Goal: Task Accomplishment & Management: Use online tool/utility

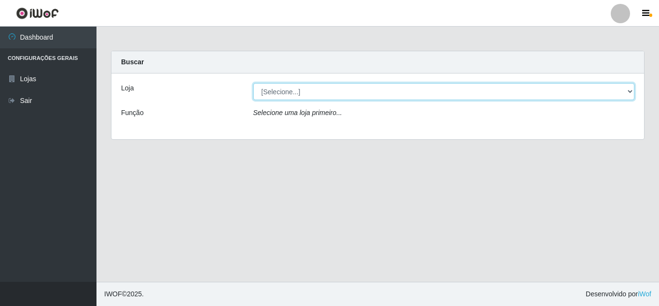
click at [627, 91] on select "[Selecione...] Queiroz Atacadão - [GEOGRAPHIC_DATA]" at bounding box center [444, 91] width 382 height 17
select select "225"
click at [253, 83] on select "[Selecione...] Queiroz Atacadão - [GEOGRAPHIC_DATA]" at bounding box center [444, 91] width 382 height 17
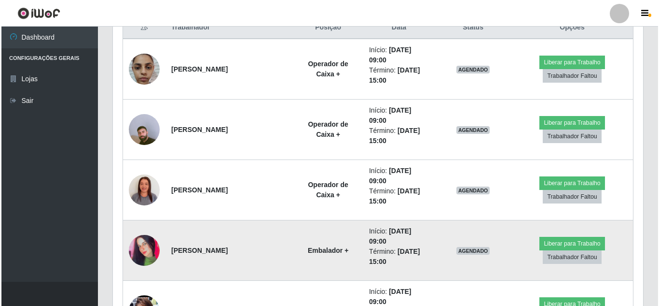
scroll to position [386, 0]
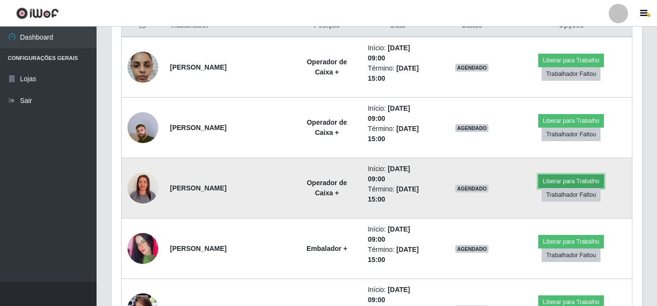
click at [574, 182] on button "Liberar para Trabalho" at bounding box center [570, 181] width 65 height 14
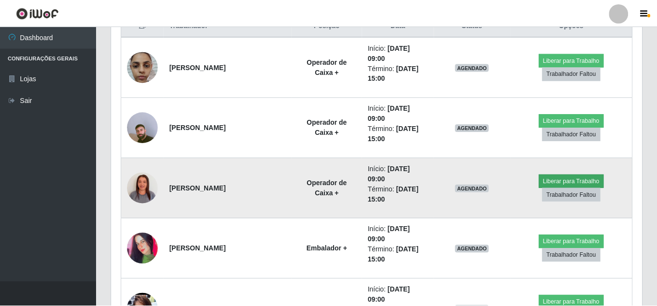
scroll to position [200, 526]
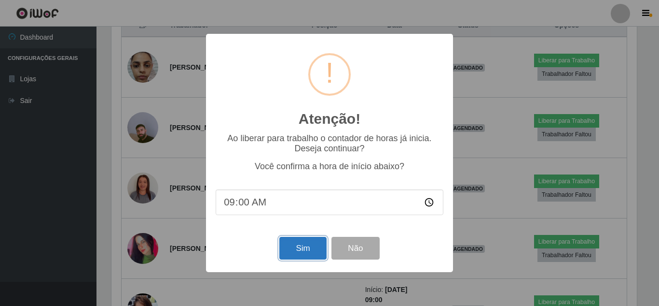
click at [303, 256] on button "Sim" at bounding box center [303, 248] width 47 height 23
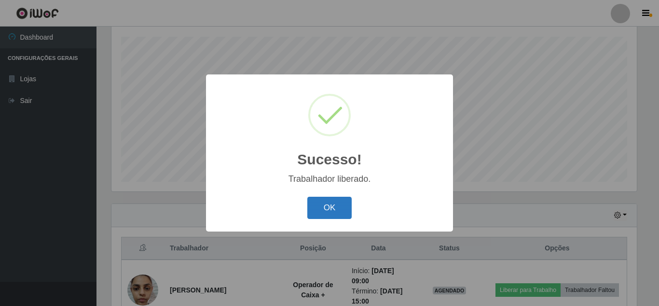
click at [326, 206] on button "OK" at bounding box center [330, 207] width 45 height 23
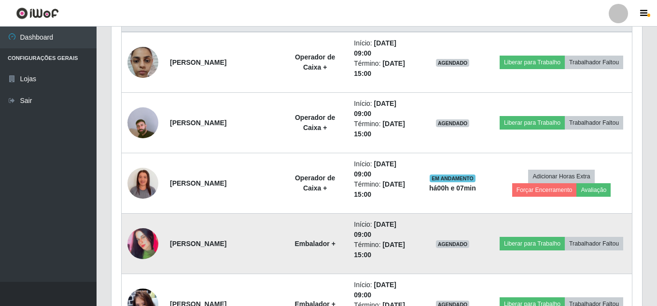
scroll to position [405, 0]
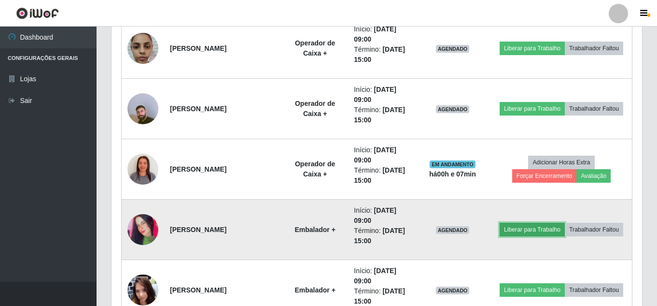
click at [565, 225] on button "Liberar para Trabalho" at bounding box center [532, 230] width 65 height 14
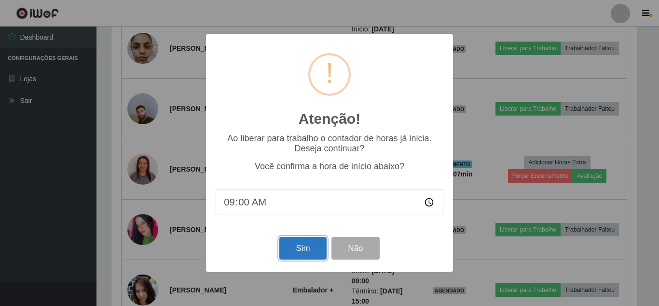
click at [313, 251] on button "Sim" at bounding box center [303, 248] width 47 height 23
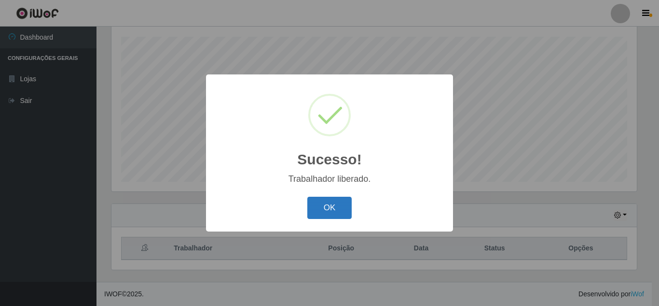
click at [339, 202] on button "OK" at bounding box center [330, 207] width 45 height 23
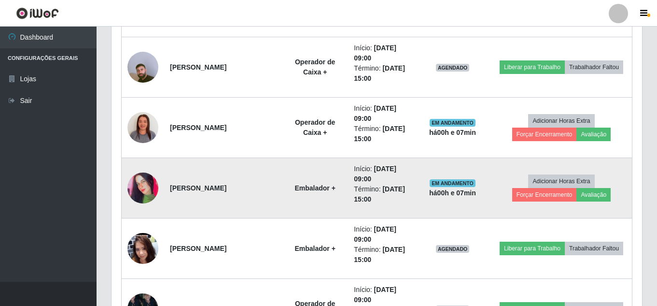
scroll to position [502, 0]
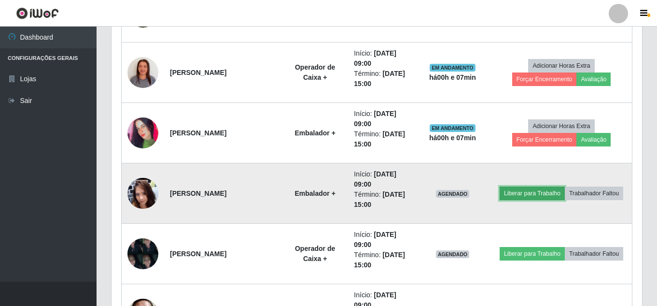
click at [565, 187] on button "Liberar para Trabalho" at bounding box center [532, 193] width 65 height 14
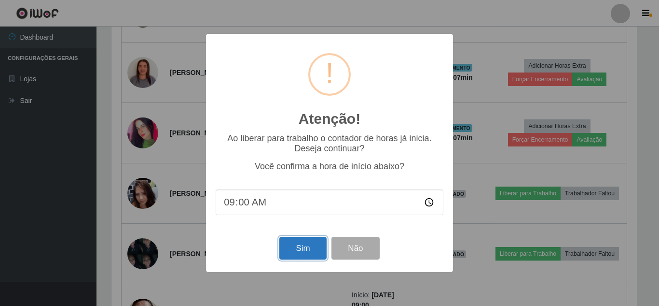
click at [309, 247] on button "Sim" at bounding box center [303, 248] width 47 height 23
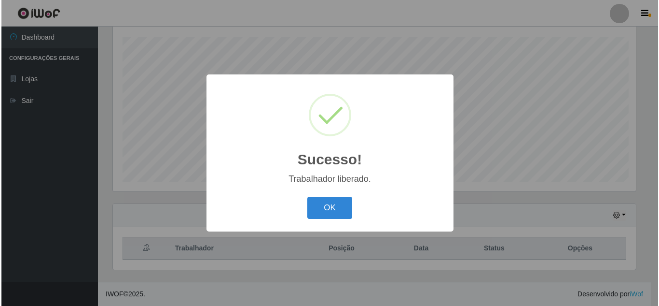
scroll to position [0, 0]
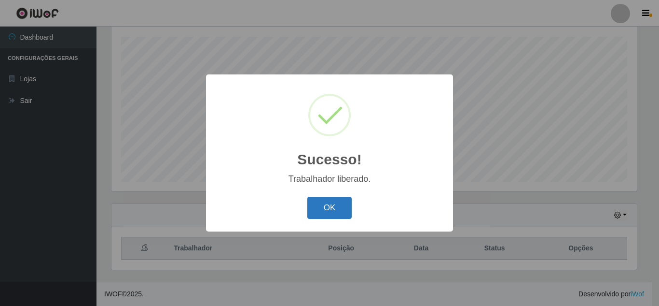
click at [329, 206] on button "OK" at bounding box center [330, 207] width 45 height 23
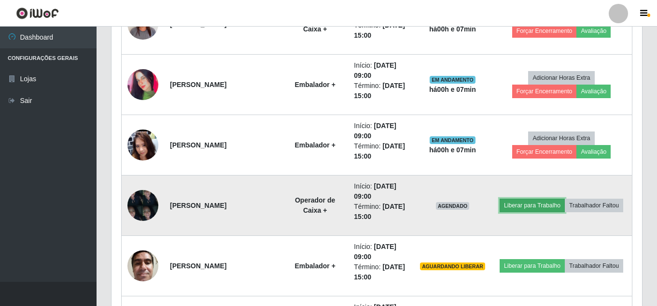
click at [556, 198] on button "Liberar para Trabalho" at bounding box center [532, 205] width 65 height 14
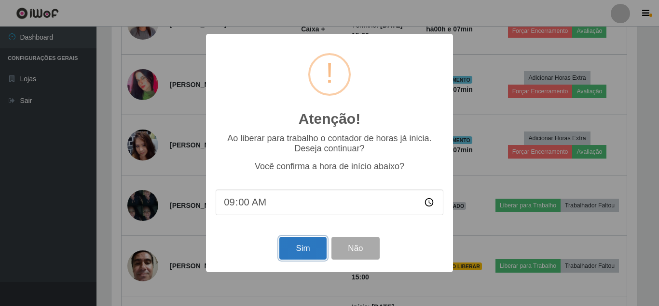
click at [290, 251] on button "Sim" at bounding box center [303, 248] width 47 height 23
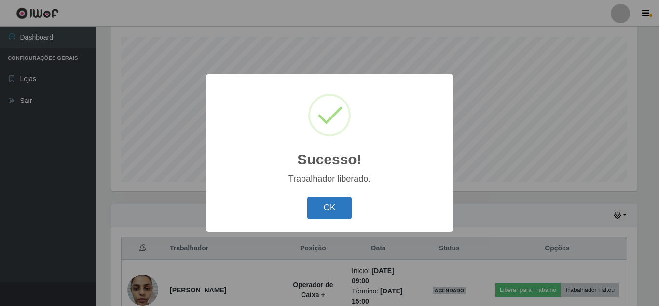
click at [342, 208] on button "OK" at bounding box center [330, 207] width 45 height 23
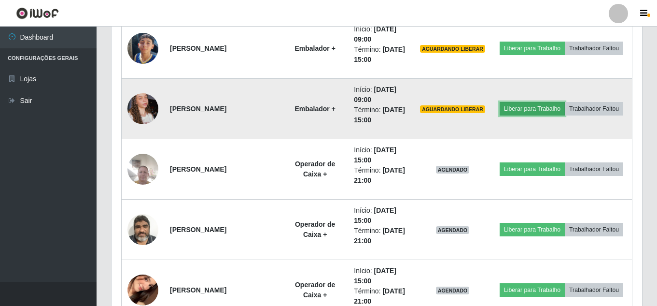
click at [558, 102] on button "Liberar para Trabalho" at bounding box center [532, 109] width 65 height 14
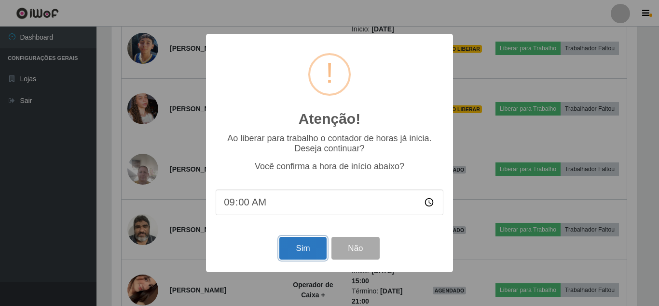
click at [296, 252] on button "Sim" at bounding box center [303, 248] width 47 height 23
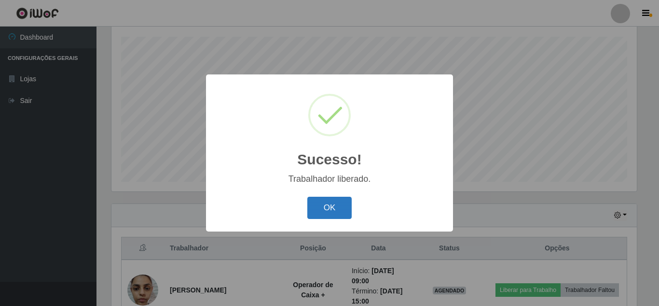
click at [324, 206] on button "OK" at bounding box center [330, 207] width 45 height 23
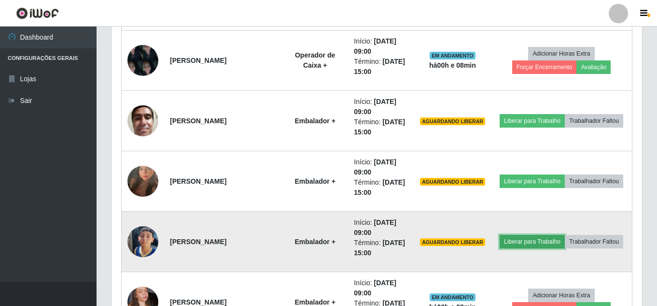
click at [565, 235] on button "Liberar para Trabalho" at bounding box center [532, 242] width 65 height 14
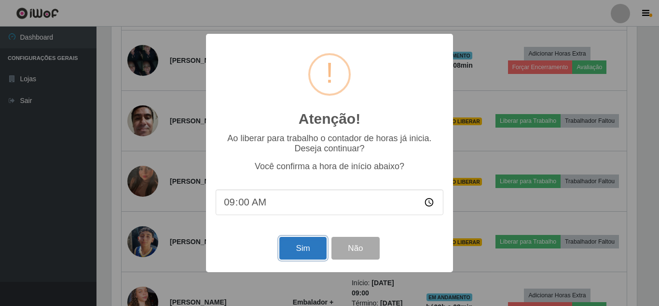
click at [300, 244] on button "Sim" at bounding box center [303, 248] width 47 height 23
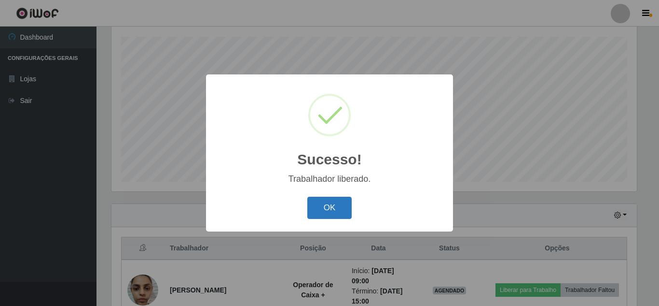
click at [325, 209] on button "OK" at bounding box center [330, 207] width 45 height 23
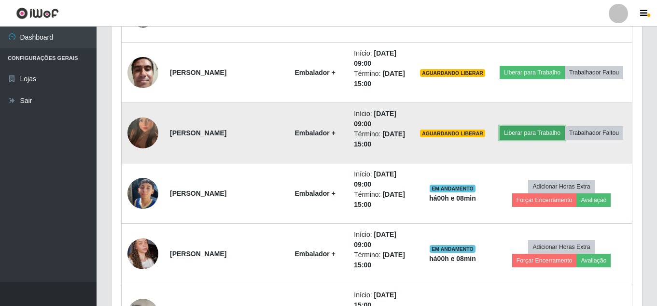
click at [552, 126] on button "Liberar para Trabalho" at bounding box center [532, 133] width 65 height 14
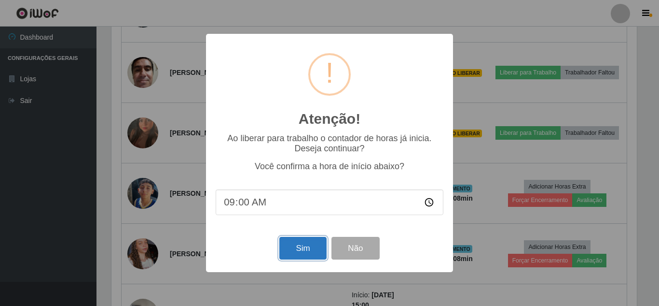
click at [307, 251] on button "Sim" at bounding box center [303, 248] width 47 height 23
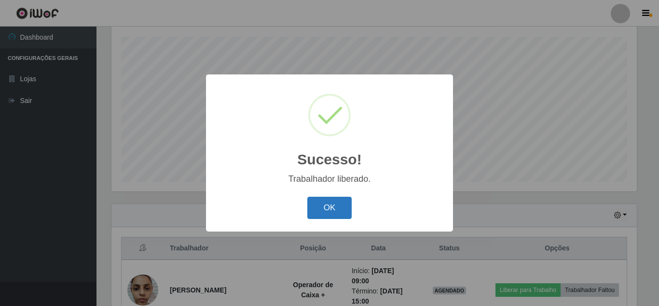
click at [333, 213] on button "OK" at bounding box center [330, 207] width 45 height 23
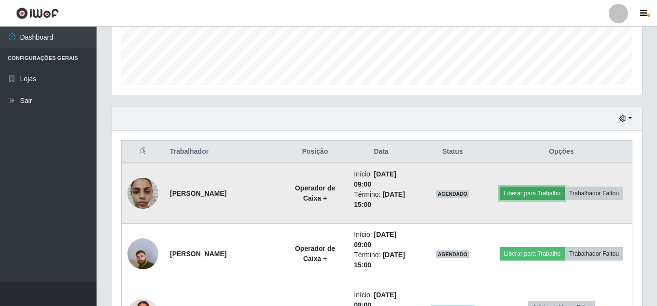
click at [565, 188] on button "Liberar para Trabalho" at bounding box center [532, 193] width 65 height 14
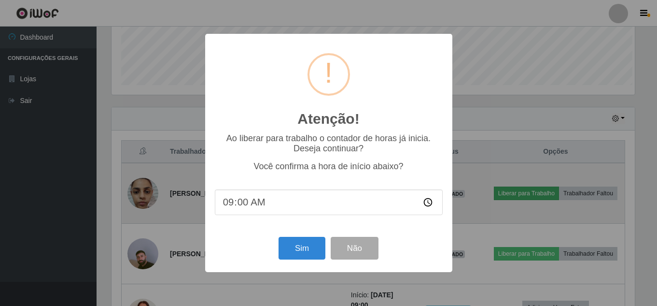
scroll to position [200, 526]
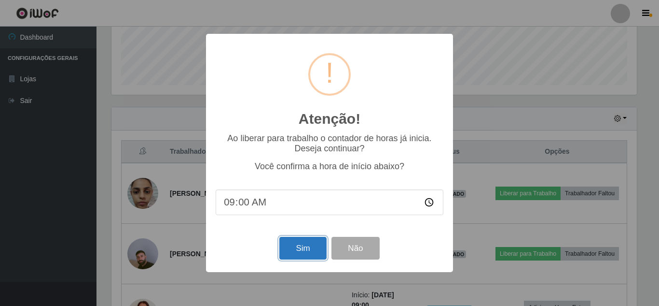
click at [307, 253] on button "Sim" at bounding box center [303, 248] width 47 height 23
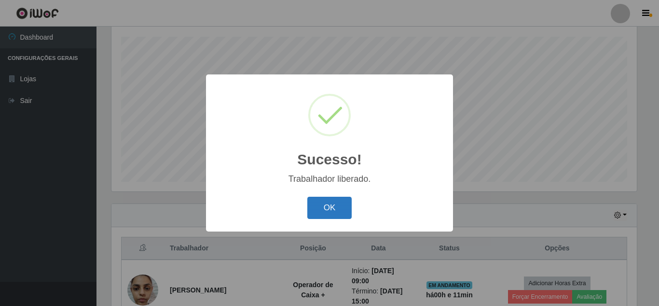
click at [337, 203] on button "OK" at bounding box center [330, 207] width 45 height 23
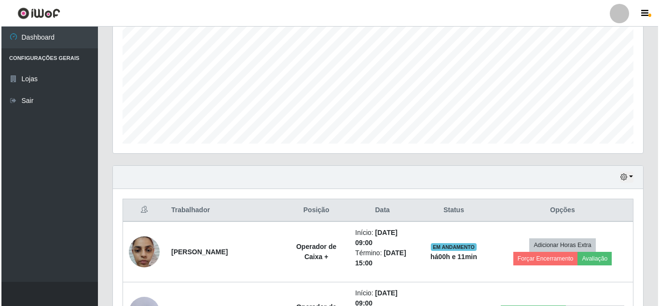
scroll to position [308, 0]
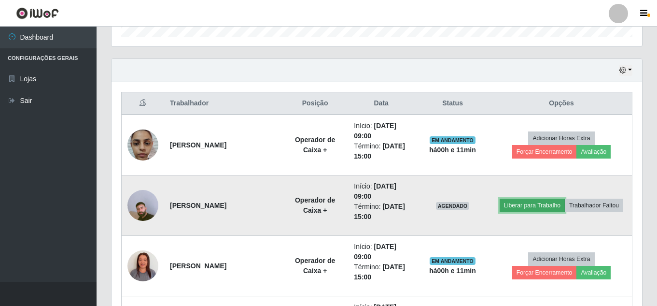
click at [565, 199] on button "Liberar para Trabalho" at bounding box center [532, 205] width 65 height 14
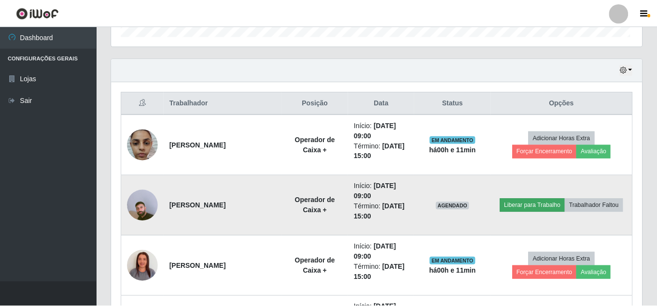
scroll to position [200, 526]
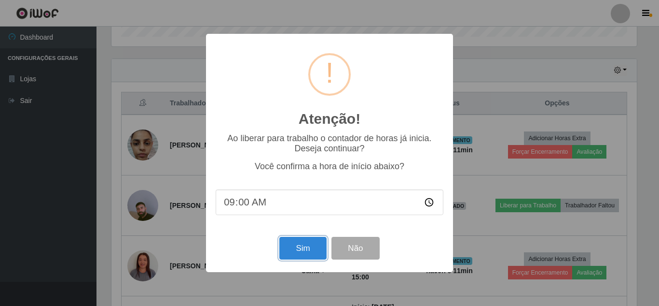
drag, startPoint x: 319, startPoint y: 242, endPoint x: 295, endPoint y: 281, distance: 45.7
click at [295, 281] on div "Atenção! × Ao liberar para trabalho o contador de horas já inicia. Deseja conti…" at bounding box center [329, 153] width 659 height 306
click at [317, 252] on button "Sim" at bounding box center [303, 248] width 47 height 23
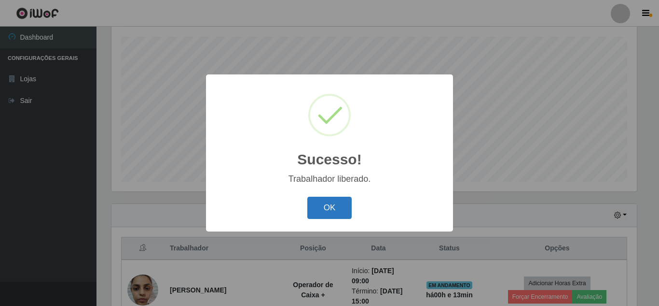
click at [327, 211] on button "OK" at bounding box center [330, 207] width 45 height 23
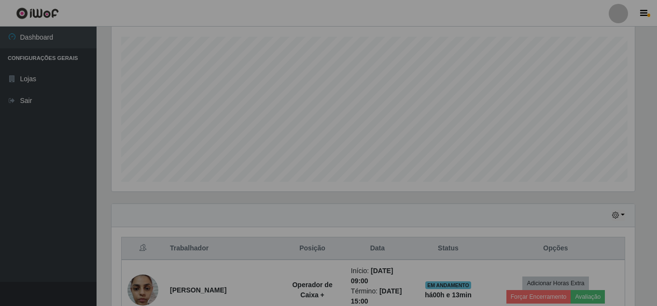
scroll to position [200, 531]
